Goal: Answer question/provide support

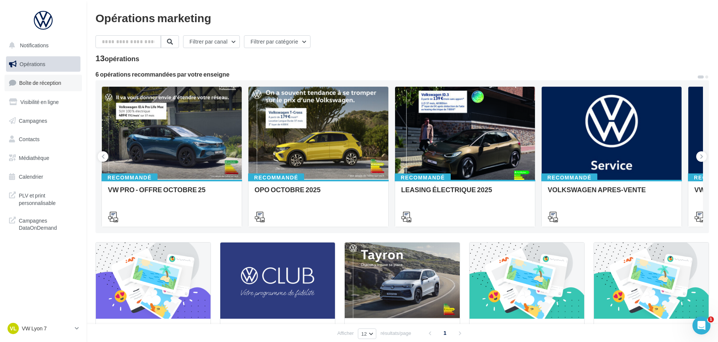
click at [42, 78] on link "Boîte de réception" at bounding box center [43, 83] width 77 height 16
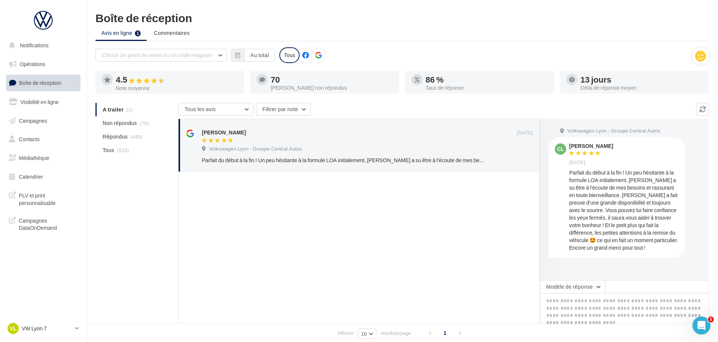
click at [577, 280] on div at bounding box center [564, 200] width 48 height 162
click at [577, 282] on button "Modèle de réponse" at bounding box center [572, 287] width 65 height 13
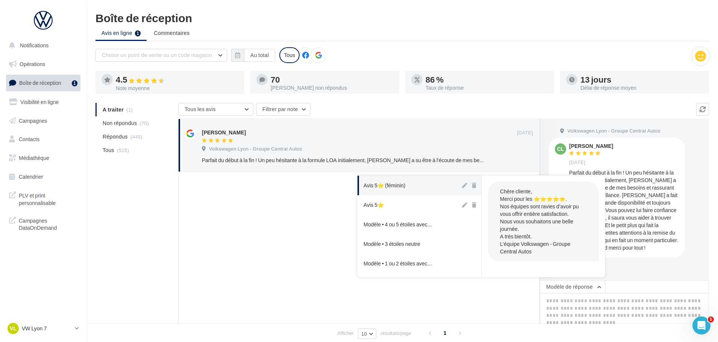
click at [412, 194] on button "Avis 5⭐ (féminin)" at bounding box center [408, 186] width 103 height 20
type textarea "**********"
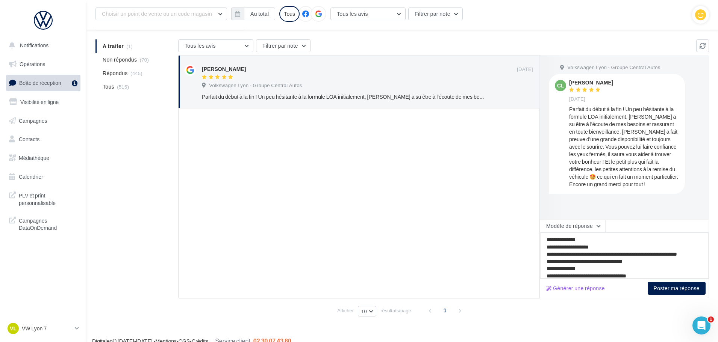
scroll to position [71, 0]
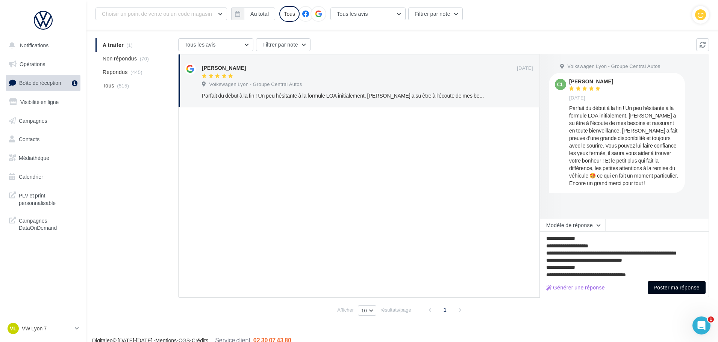
click at [669, 292] on button "Poster ma réponse" at bounding box center [677, 288] width 58 height 13
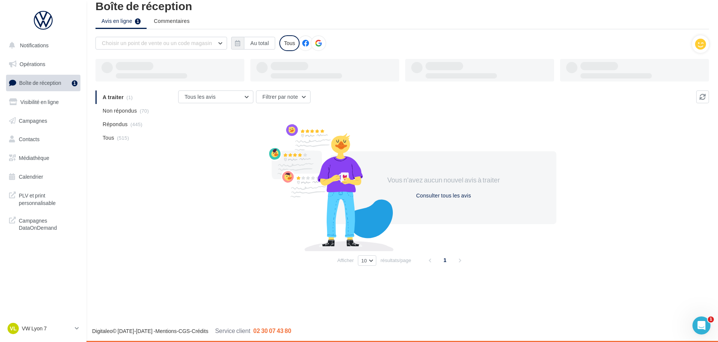
scroll to position [12, 0]
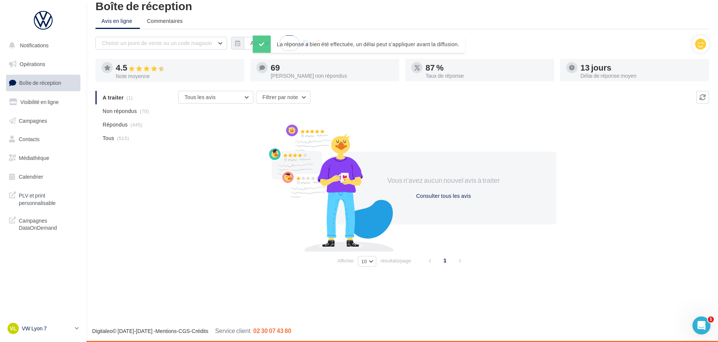
click at [22, 325] on p "VW Lyon 7" at bounding box center [47, 329] width 50 height 8
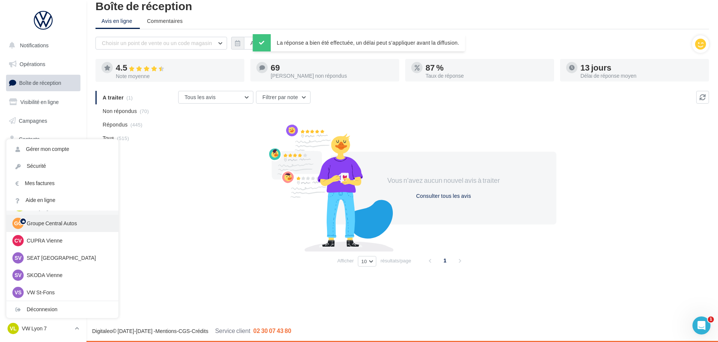
scroll to position [38, 0]
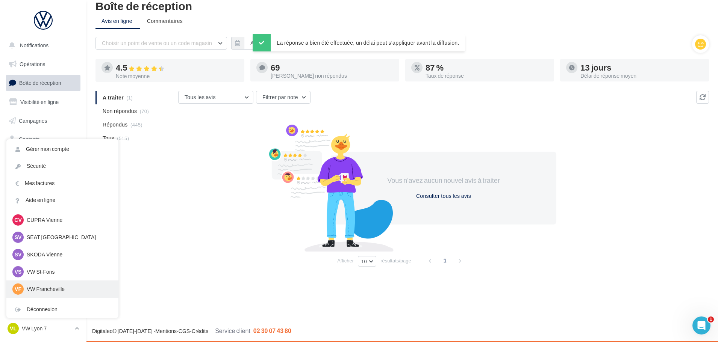
click at [79, 286] on p "VW Francheville" at bounding box center [68, 290] width 83 height 8
